Goal: Information Seeking & Learning: Learn about a topic

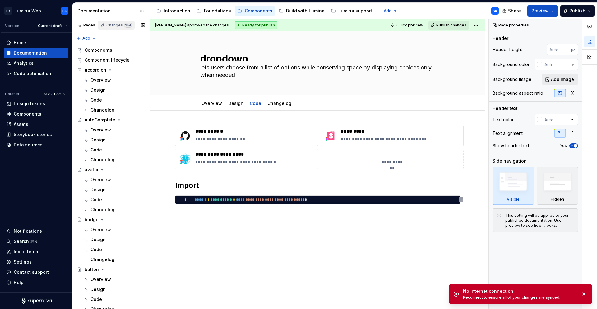
click at [117, 24] on div "Changes 154" at bounding box center [119, 25] width 26 height 5
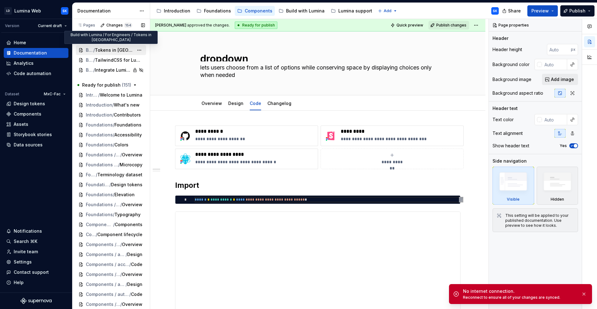
click at [117, 48] on span "Tokens in [GEOGRAPHIC_DATA]" at bounding box center [114, 50] width 39 height 6
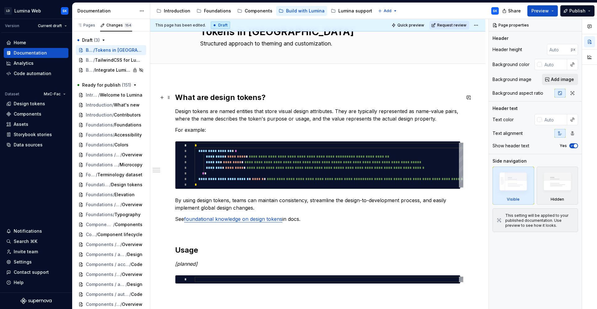
scroll to position [18, 0]
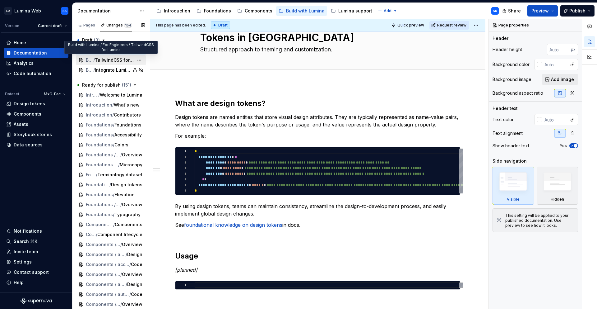
click at [114, 57] on span "TailwindCSS for Lumina" at bounding box center [114, 60] width 39 height 6
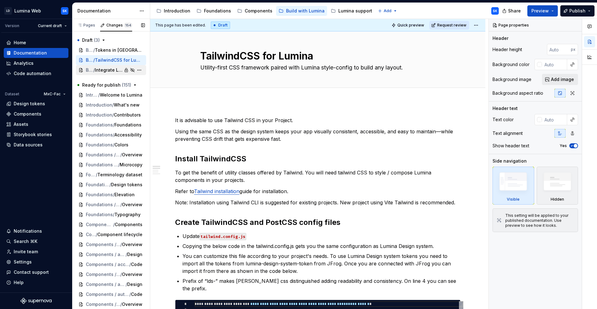
click at [108, 72] on span "Integrate Lumina in apps" at bounding box center [109, 70] width 28 height 6
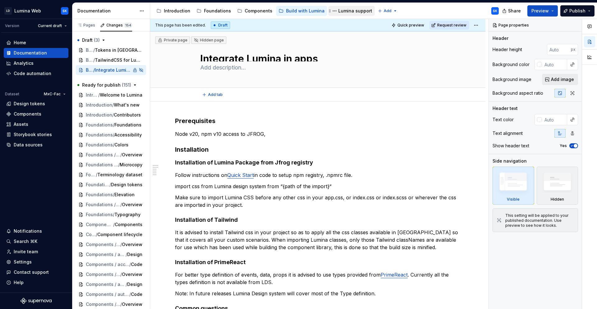
type textarea "*"
